Goal: Transaction & Acquisition: Purchase product/service

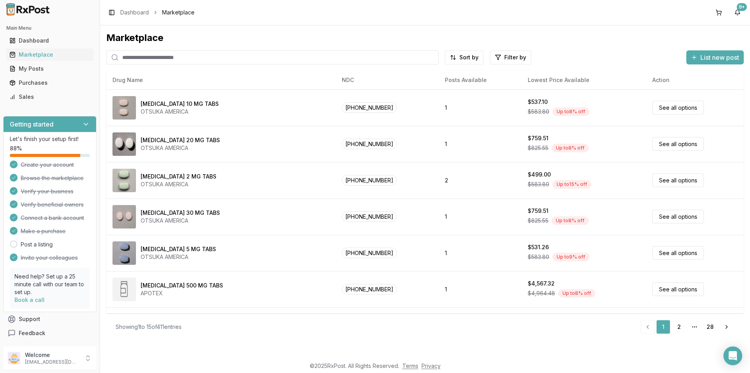
click at [132, 58] on input "search" at bounding box center [272, 57] width 332 height 14
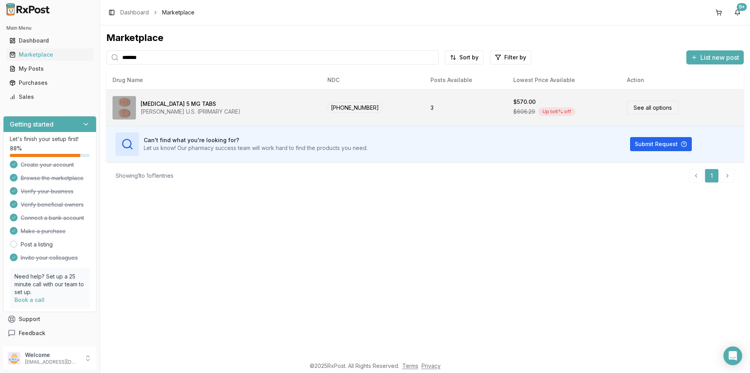
type input "*******"
click at [657, 108] on link "See all options" at bounding box center [653, 108] width 52 height 14
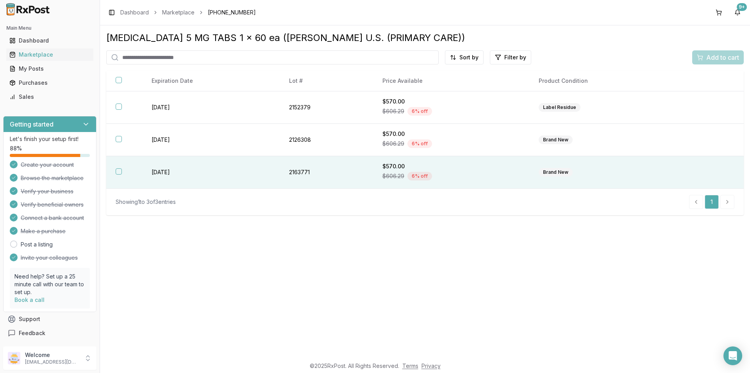
drag, startPoint x: 119, startPoint y: 139, endPoint x: 124, endPoint y: 169, distance: 30.6
click at [119, 139] on button "button" at bounding box center [119, 139] width 6 height 6
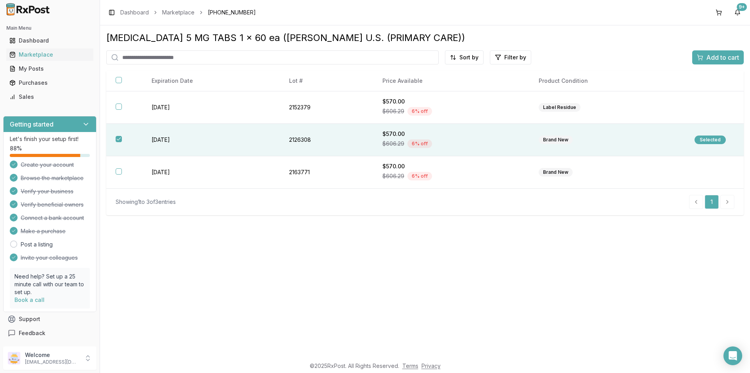
click at [710, 55] on span "Add to cart" at bounding box center [722, 57] width 33 height 9
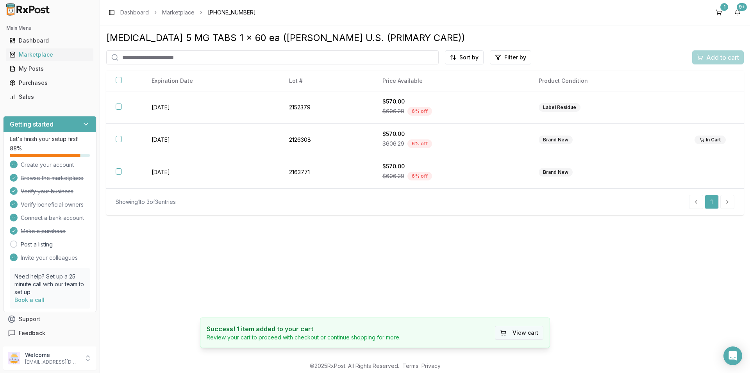
click at [529, 333] on button "View cart" at bounding box center [519, 333] width 48 height 14
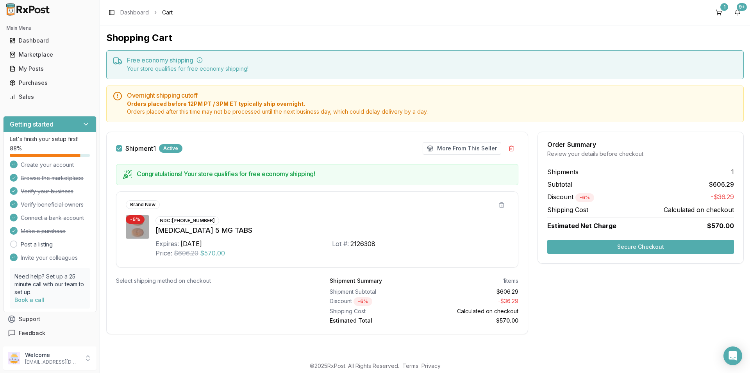
click at [622, 243] on button "Secure Checkout" at bounding box center [640, 247] width 187 height 14
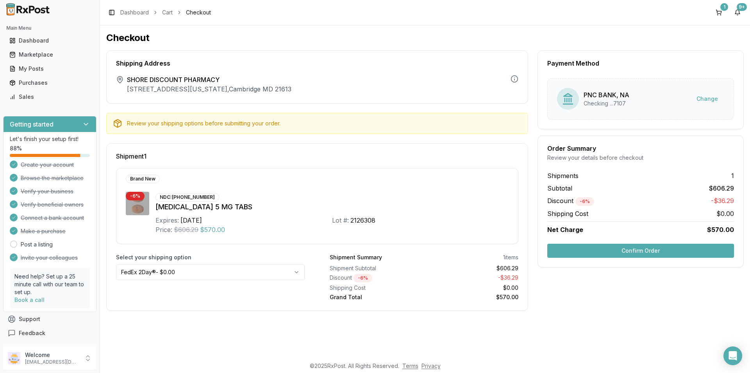
click at [659, 249] on button "Confirm Order" at bounding box center [640, 251] width 187 height 14
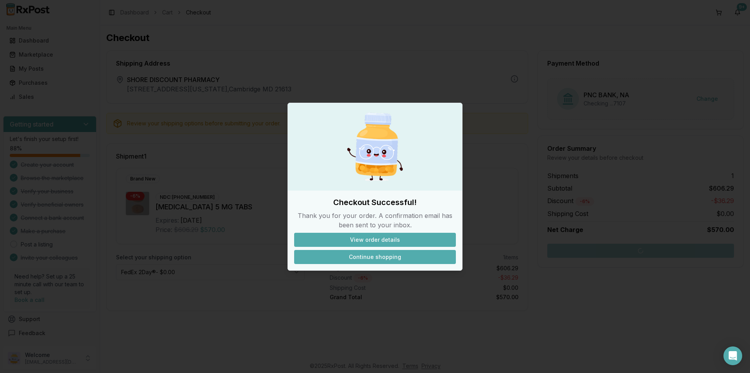
click at [348, 253] on button "Continue shopping" at bounding box center [375, 257] width 162 height 14
